Goal: Navigation & Orientation: Find specific page/section

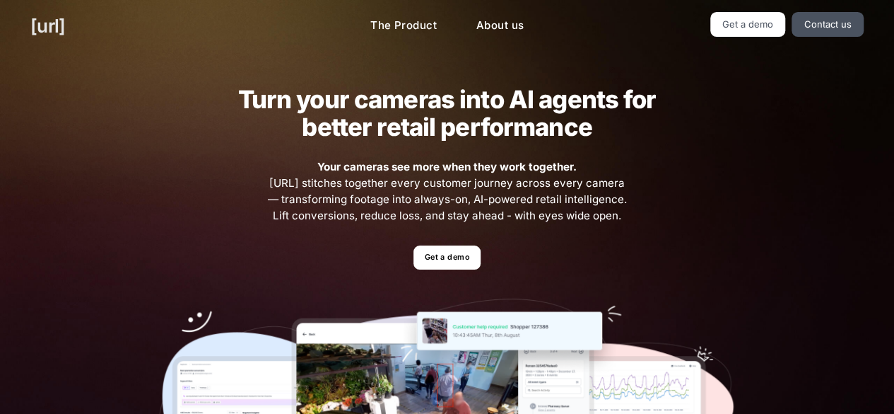
click at [49, 22] on link "[URL]" at bounding box center [47, 26] width 35 height 28
click at [448, 255] on link "Get a demo" at bounding box center [447, 257] width 67 height 25
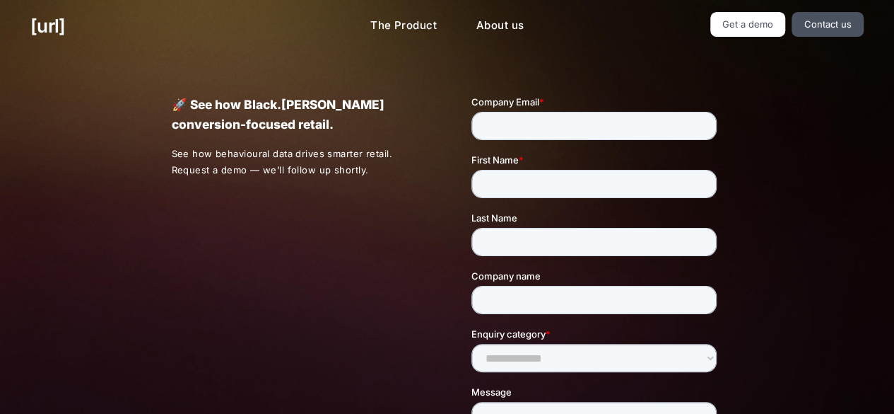
click at [351, 21] on ul "The Product About us" at bounding box center [448, 26] width 262 height 28
click at [728, 23] on link "Get a demo" at bounding box center [749, 24] width 76 height 25
click at [730, 23] on link "Get a demo" at bounding box center [749, 24] width 76 height 25
click at [44, 15] on link "[URL]" at bounding box center [47, 26] width 35 height 28
